Goal: Information Seeking & Learning: Find specific fact

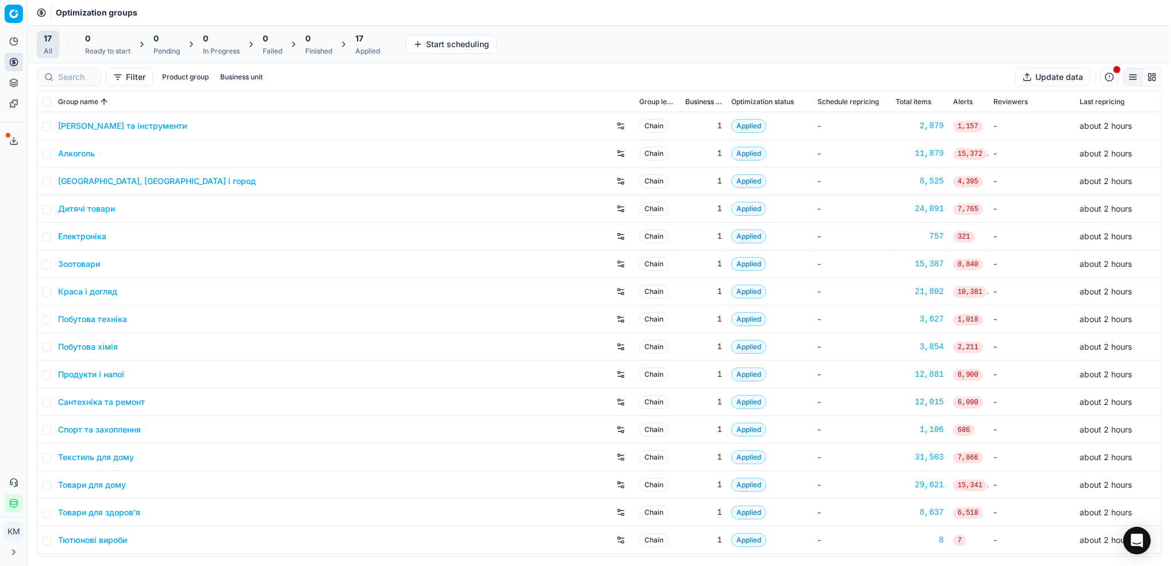
click at [102, 288] on link "Краса і догляд" at bounding box center [87, 292] width 59 height 12
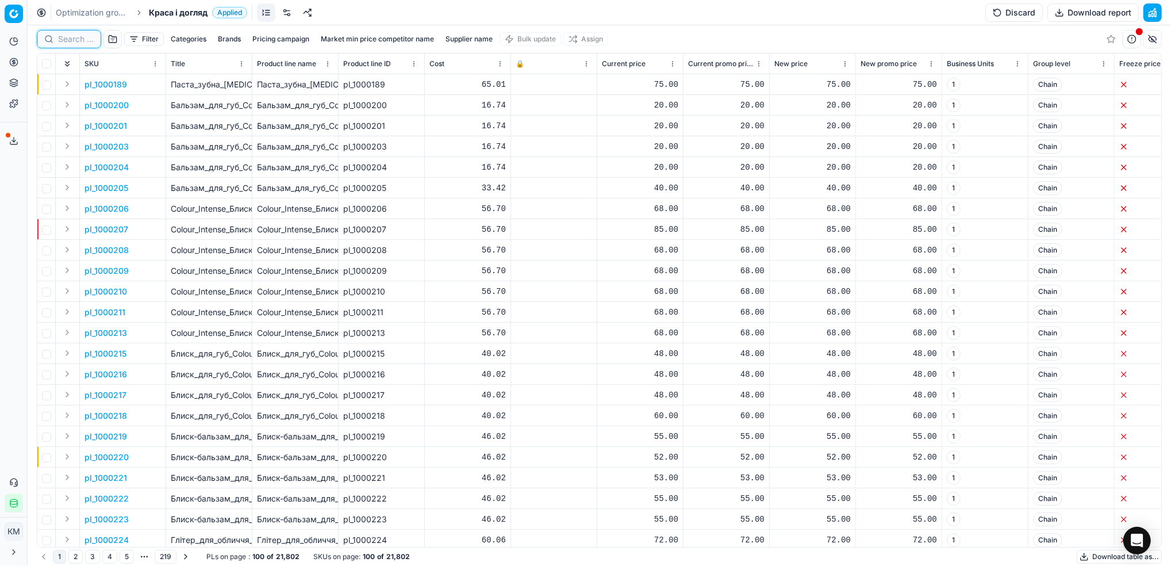
click at [83, 39] on input at bounding box center [76, 39] width 36 height 12
paste input "62103"
type input "62103"
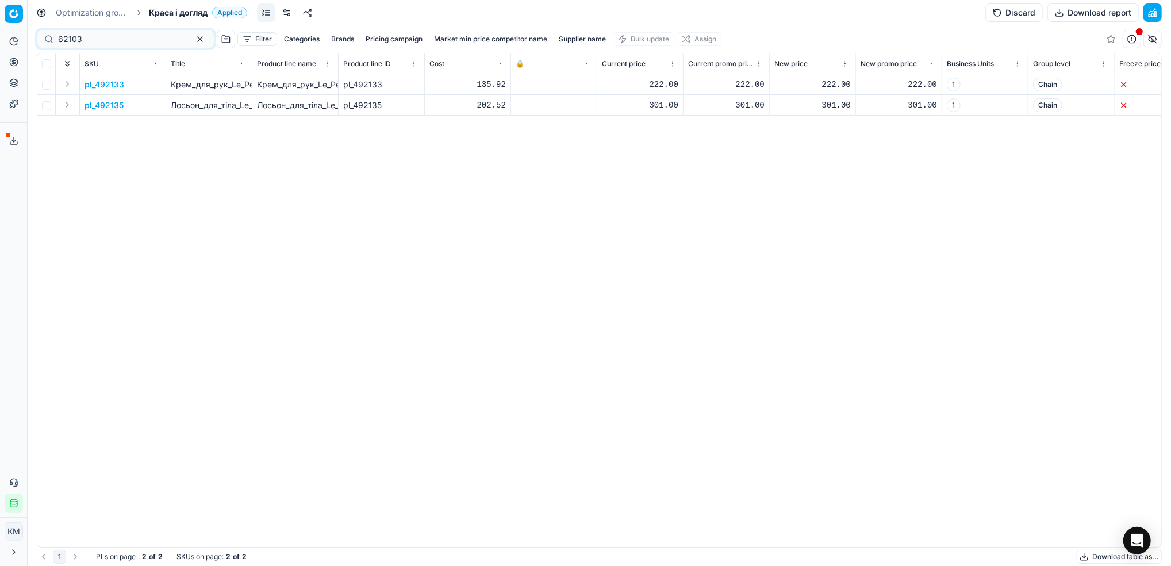
click at [104, 10] on link "Optimization groups" at bounding box center [93, 13] width 74 height 12
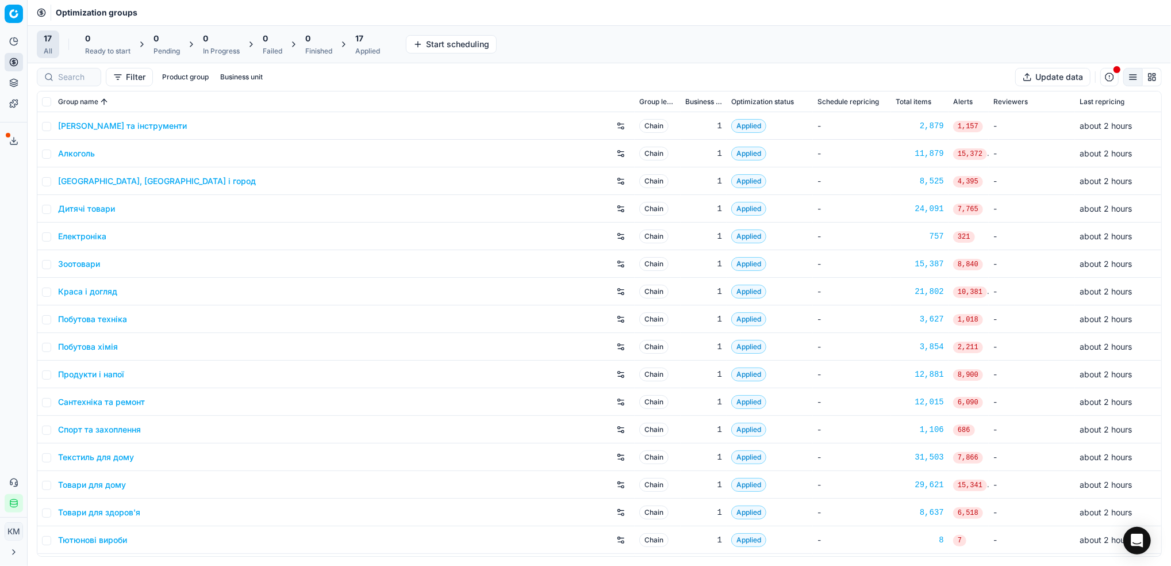
click at [112, 508] on link "Товари для здоров'я" at bounding box center [99, 513] width 82 height 12
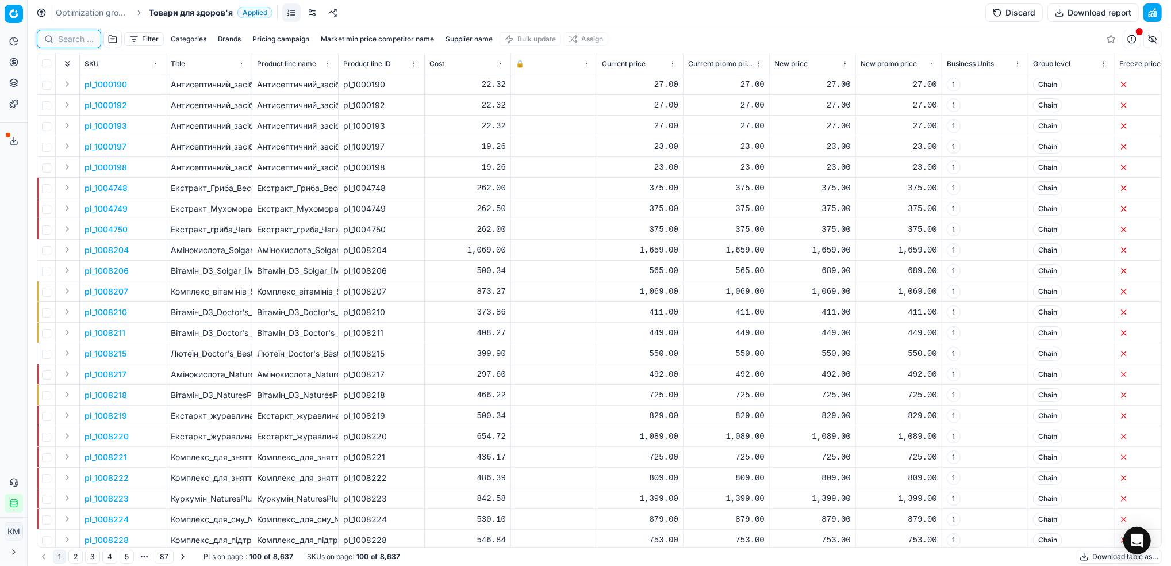
click at [65, 36] on input at bounding box center [76, 39] width 36 height 12
paste input "62103"
type input "62103"
click at [98, 17] on link "Optimization groups" at bounding box center [93, 13] width 74 height 12
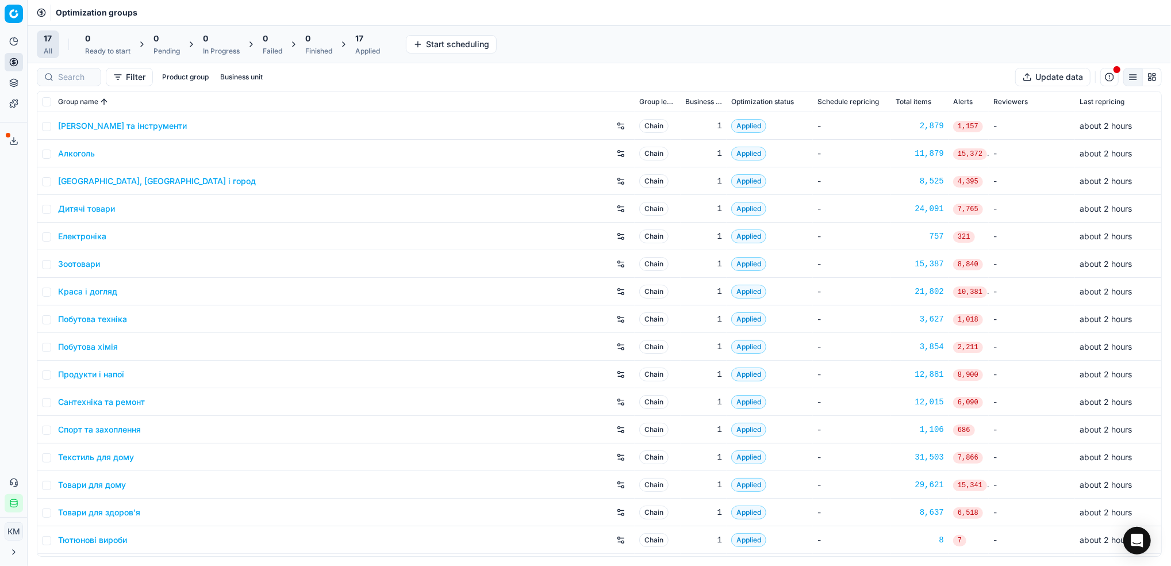
click at [80, 289] on link "Краса і догляд" at bounding box center [87, 292] width 59 height 12
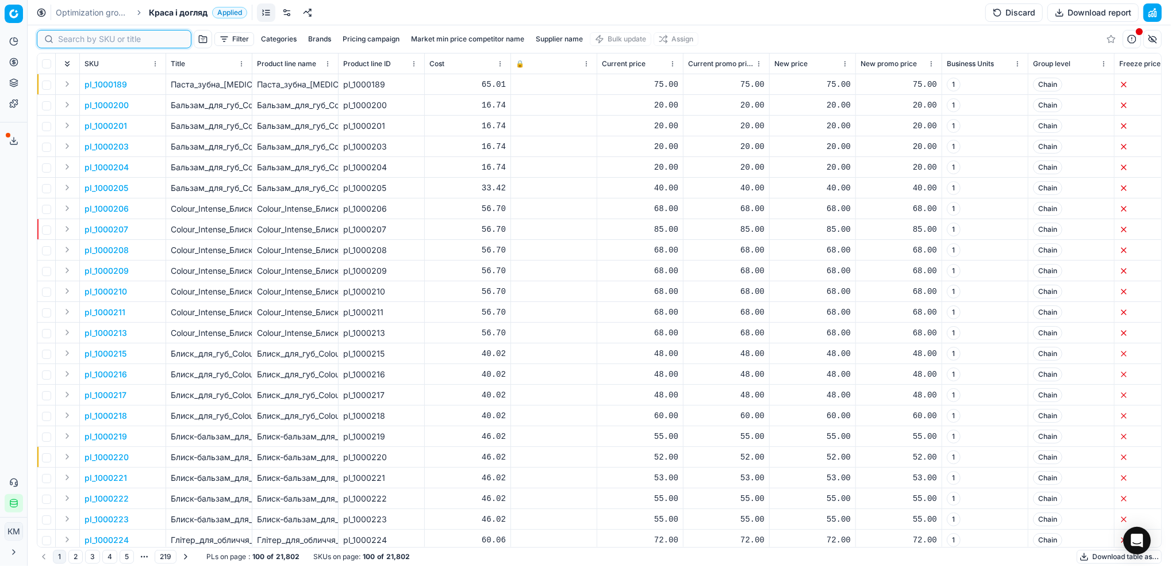
click at [79, 35] on input at bounding box center [121, 39] width 126 height 12
paste input "46072"
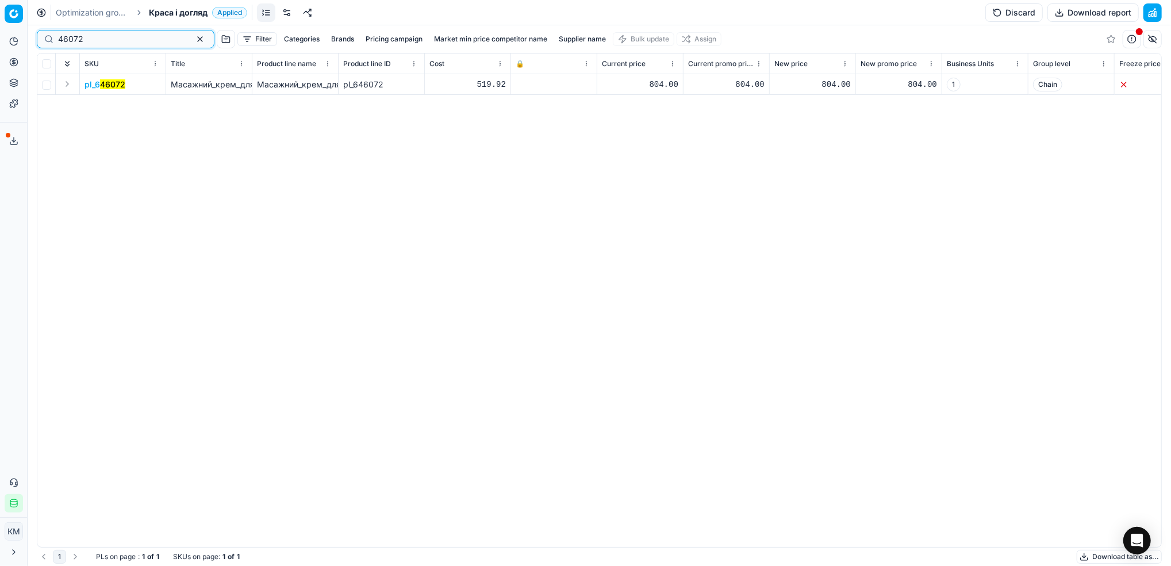
drag, startPoint x: 117, startPoint y: 35, endPoint x: 49, endPoint y: 35, distance: 67.9
click at [0, 36] on html "Pricing platform Analytics Pricing Product portfolio Templates Export service 6…" at bounding box center [585, 283] width 1171 height 566
paste input "65374"
type input "65374"
click at [105, 89] on mark "65374" at bounding box center [107, 84] width 24 height 10
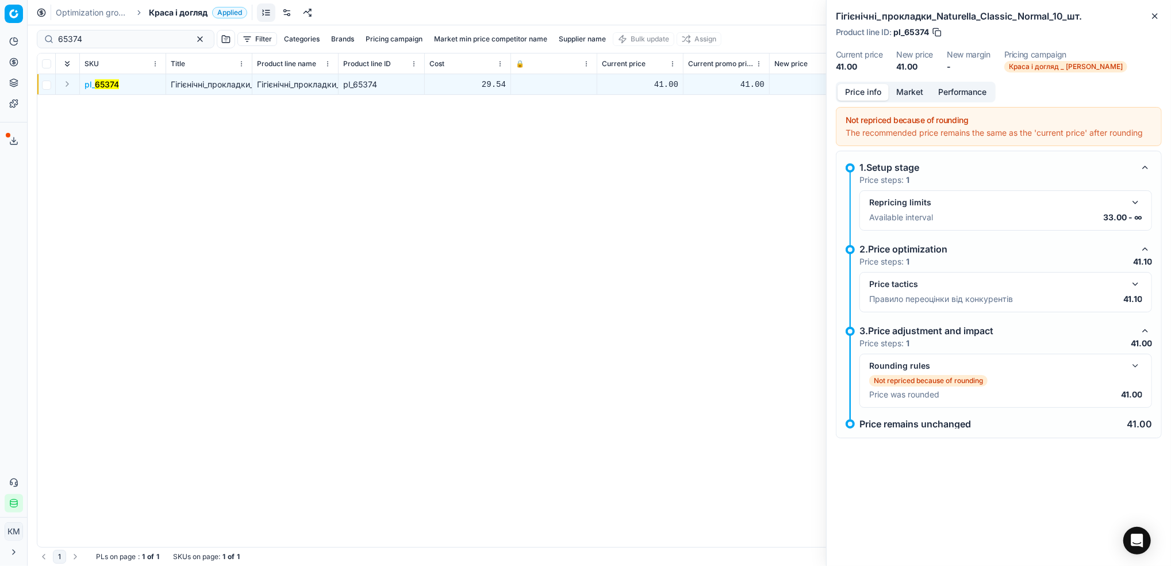
click at [924, 87] on button "Market" at bounding box center [910, 92] width 42 height 17
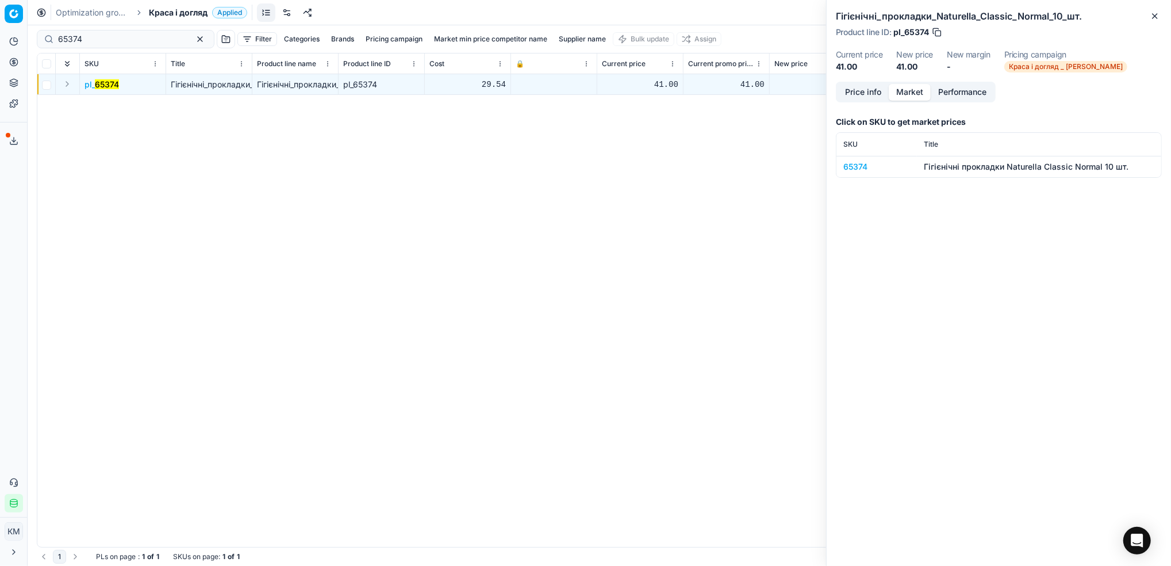
click at [861, 168] on div "65374" at bounding box center [877, 167] width 67 height 12
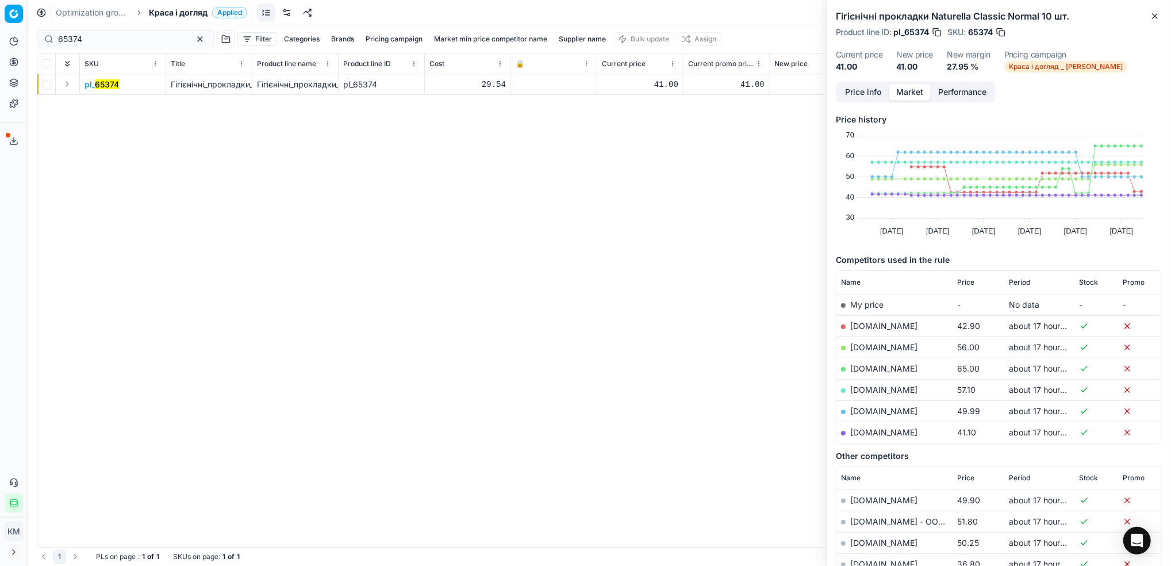
scroll to position [76, 0]
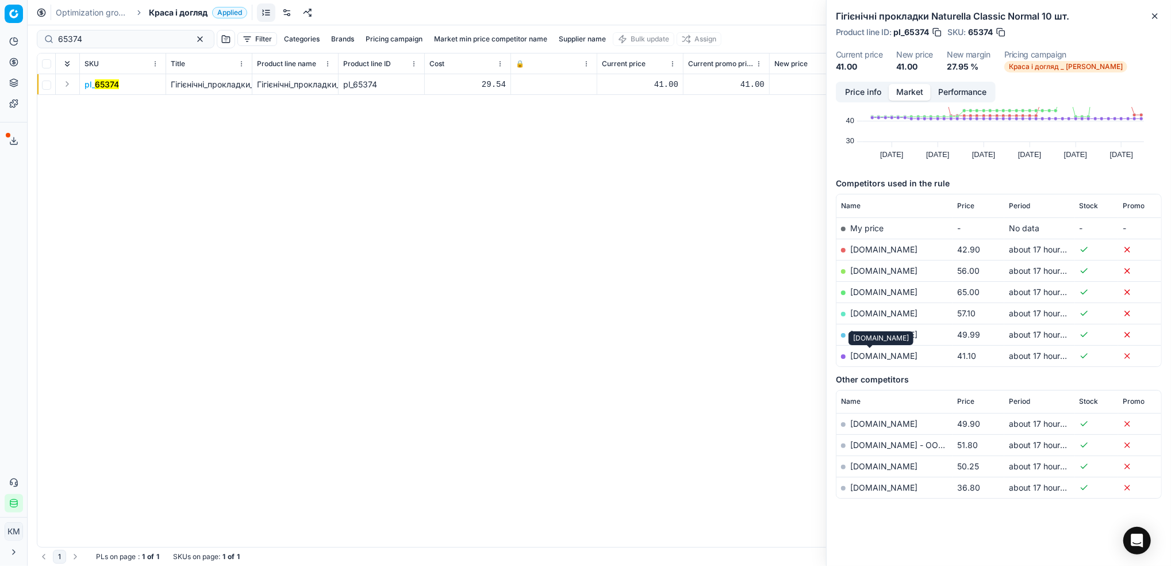
click at [882, 353] on link "[DOMAIN_NAME]" at bounding box center [884, 356] width 67 height 10
click at [869, 489] on link "[DOMAIN_NAME]" at bounding box center [884, 487] width 67 height 10
